Goal: Register for event/course

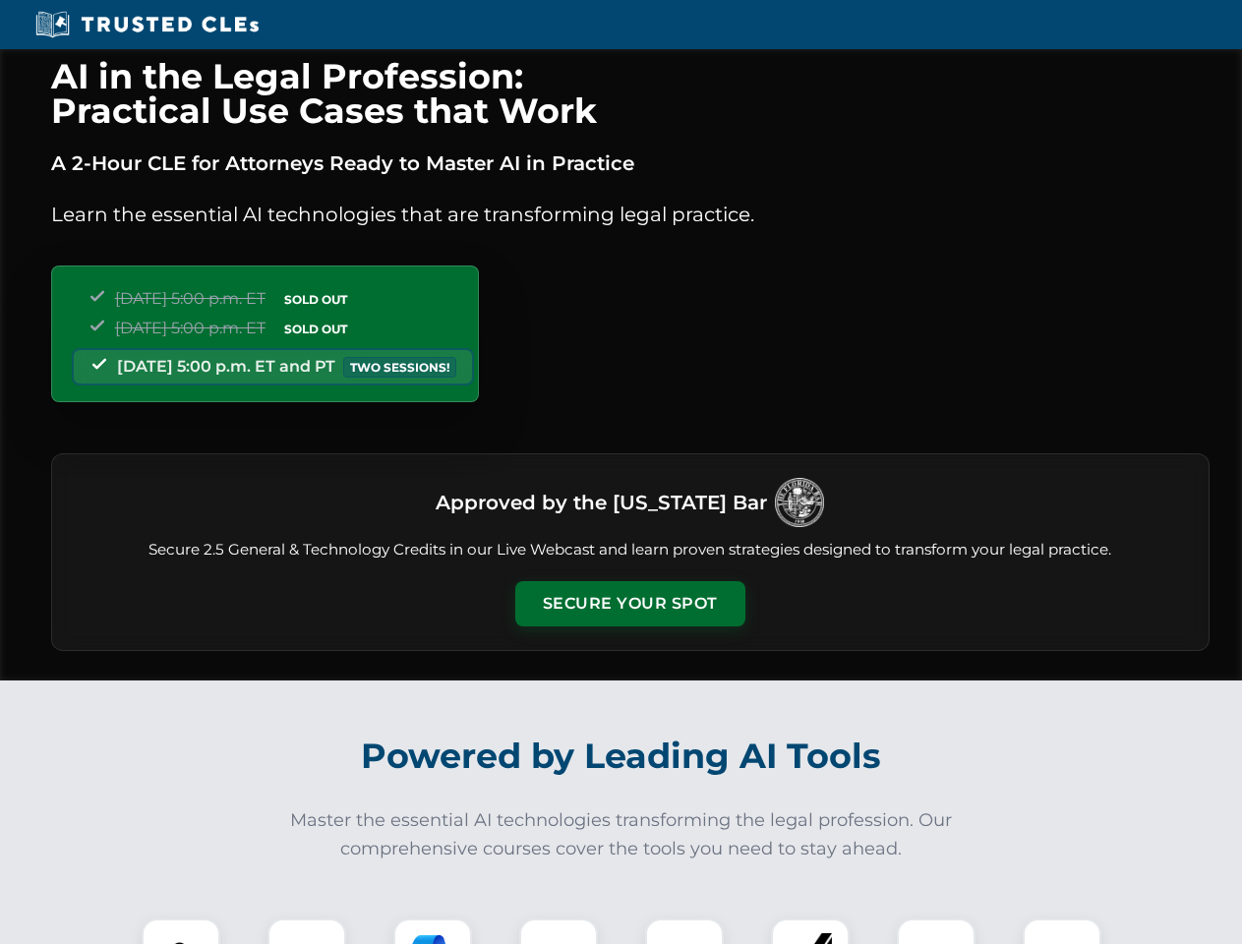
click at [629, 604] on button "Secure Your Spot" at bounding box center [630, 603] width 230 height 45
click at [181, 931] on img at bounding box center [180, 957] width 57 height 57
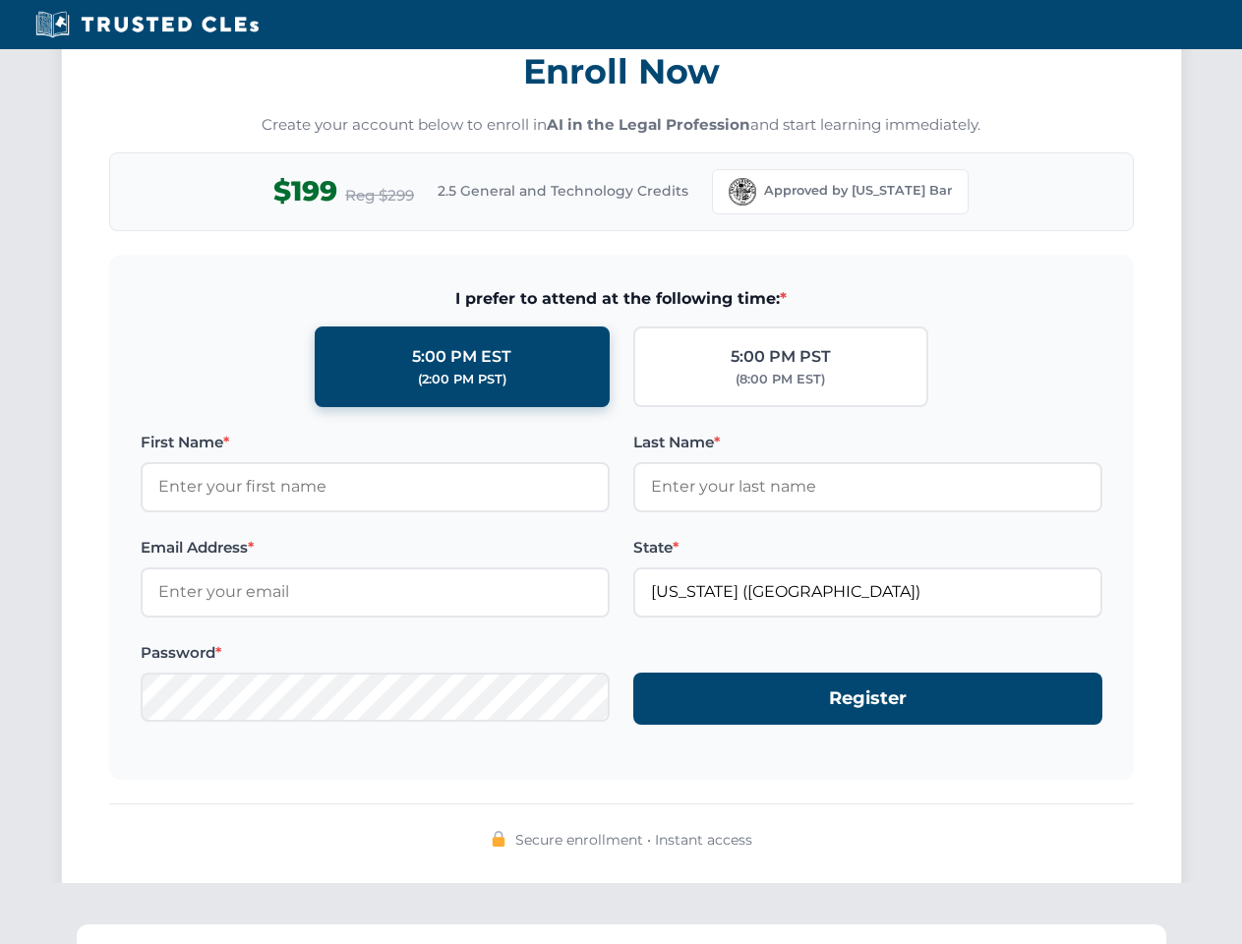
scroll to position [1930, 0]
